Goal: Check status: Verify the current state of an ongoing process or item

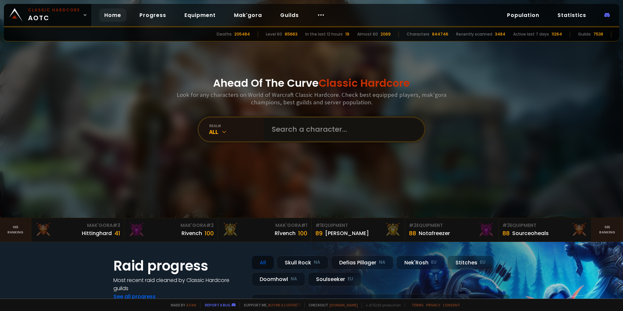
click at [311, 128] on input "text" at bounding box center [342, 129] width 148 height 23
paste input "Kalleezi"
type input "Kalleezi"
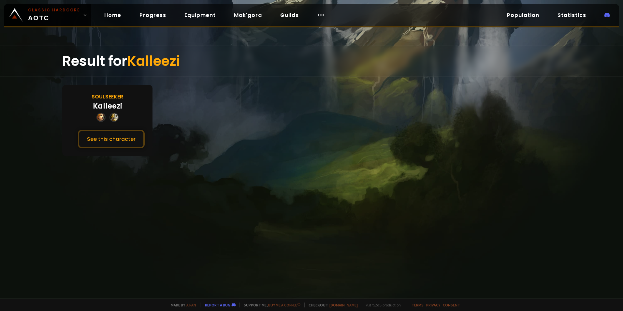
click at [97, 91] on div "Soulseeker Kalleezi See this character" at bounding box center [107, 120] width 90 height 71
click at [100, 94] on div "Soulseeker" at bounding box center [107, 96] width 32 height 8
click at [98, 144] on button "See this character" at bounding box center [111, 139] width 67 height 19
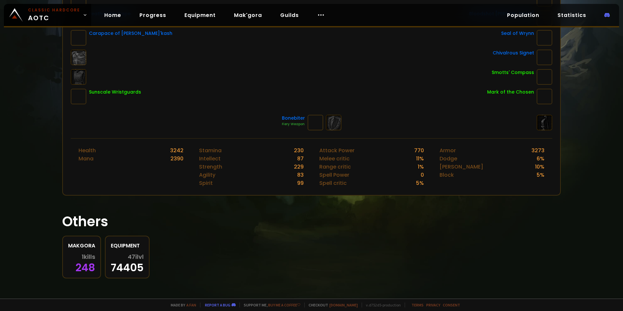
scroll to position [173, 0]
click at [82, 257] on span "1 kills" at bounding box center [88, 256] width 13 height 7
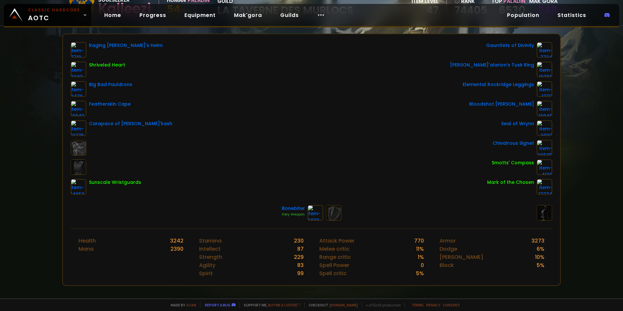
scroll to position [33, 0]
